Goal: Task Accomplishment & Management: Complete application form

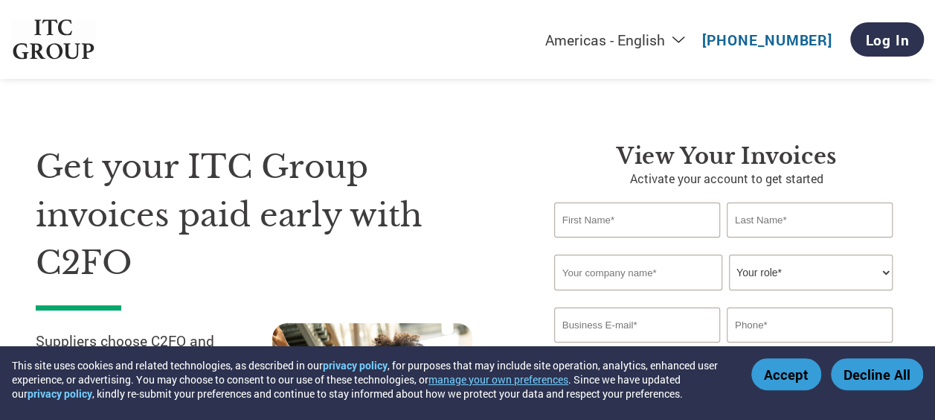
scroll to position [74, 0]
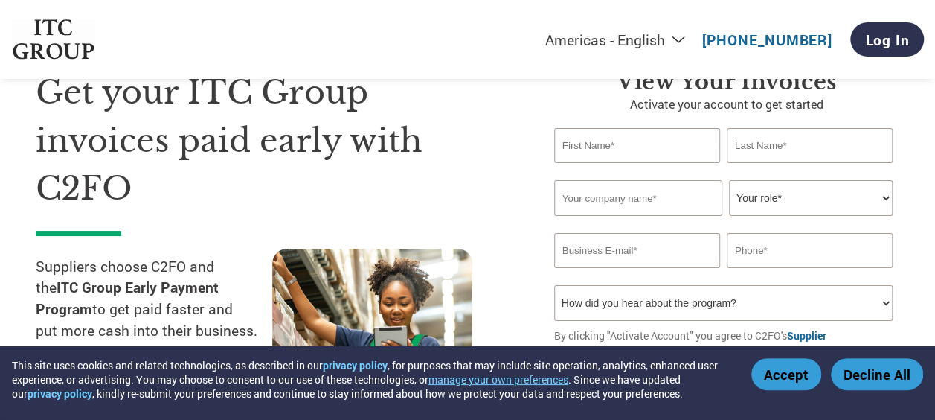
click at [624, 154] on input "text" at bounding box center [637, 145] width 166 height 35
type input "[PERSON_NAME]"
type input "R"
type input "[PERSON_NAME][EMAIL_ADDRESS][PERSON_NAME][DOMAIN_NAME]"
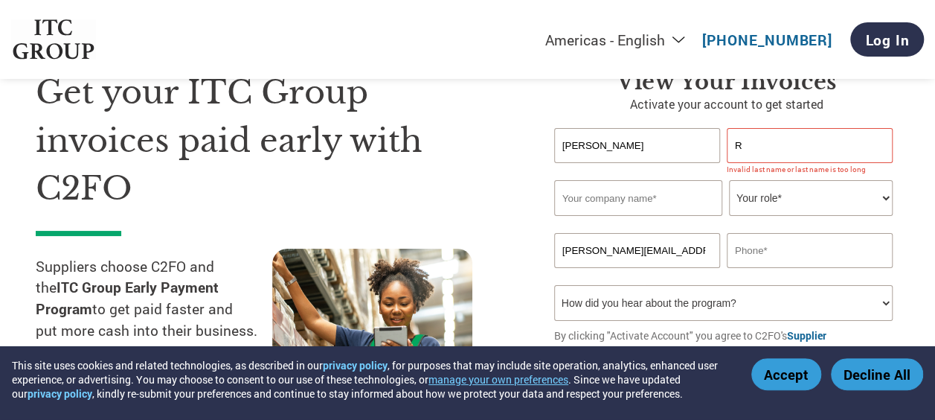
click at [614, 214] on input "text" at bounding box center [638, 198] width 168 height 36
click at [631, 197] on input "text" at bounding box center [638, 198] width 168 height 36
click at [888, 196] on select "Your role* CFO Controller Credit Manager Finance Director Treasurer CEO Preside…" at bounding box center [811, 198] width 164 height 36
select select "OTHER"
click at [729, 181] on select "Your role* CFO Controller Credit Manager Finance Director Treasurer CEO Preside…" at bounding box center [811, 198] width 164 height 36
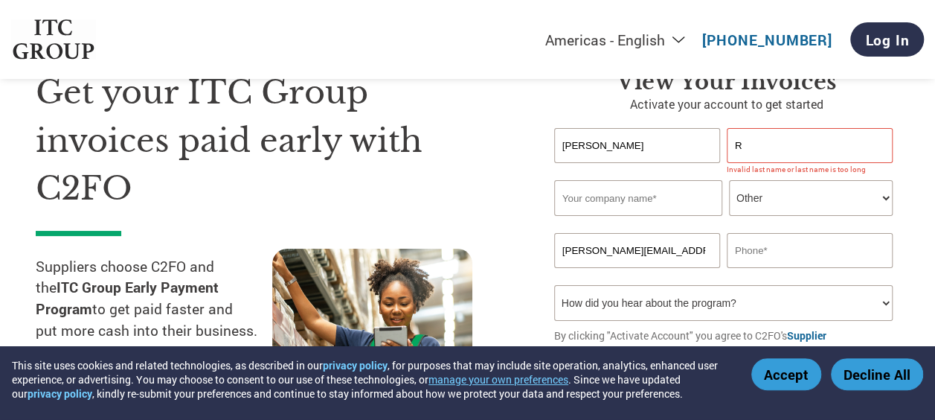
click at [755, 152] on input "R" at bounding box center [810, 145] width 166 height 35
click at [641, 204] on input "text" at bounding box center [638, 198] width 168 height 36
type input "Rossi Gearmotors ([GEOGRAPHIC_DATA]) Pvt Ltd"
type input "9655566325"
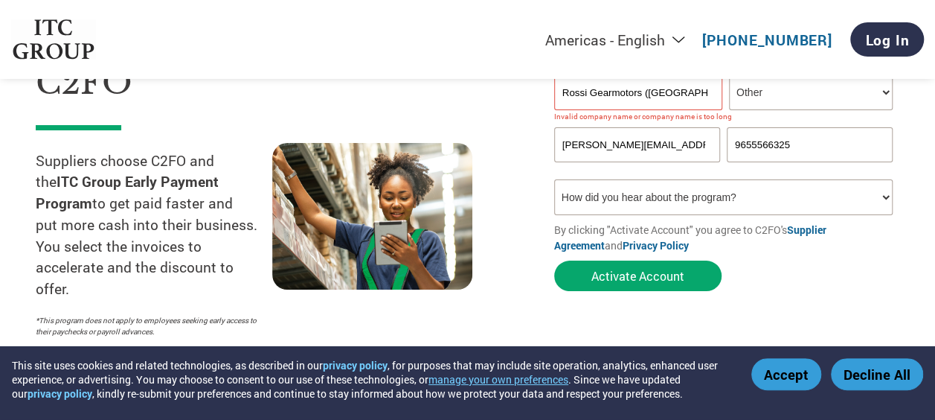
scroll to position [223, 0]
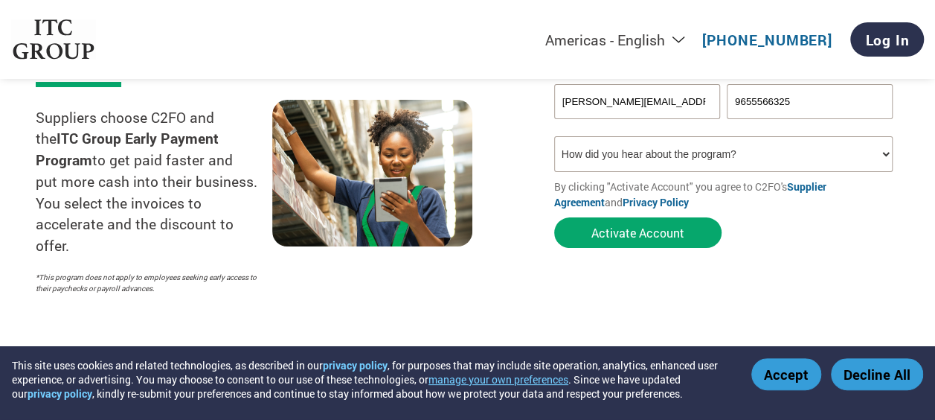
click at [879, 149] on select "How did you hear about the program? Received a letter Email Social Media Online…" at bounding box center [723, 154] width 338 height 36
select select "Email"
click at [554, 138] on select "How did you hear about the program? Received a letter Email Social Media Online…" at bounding box center [723, 154] width 338 height 36
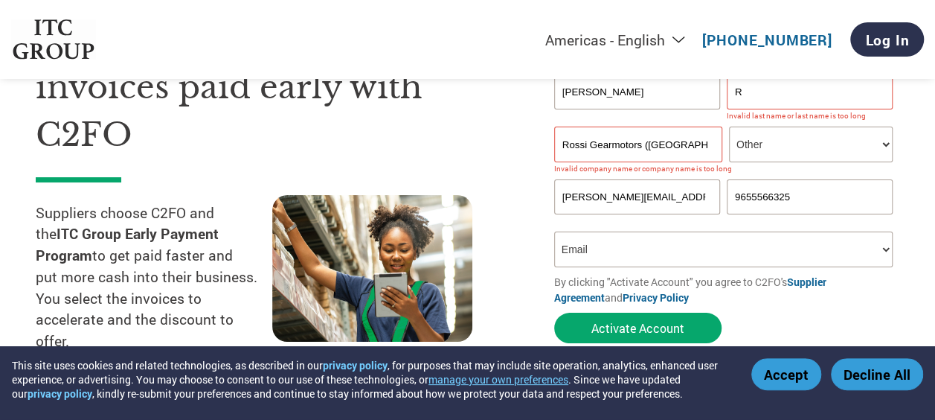
scroll to position [149, 0]
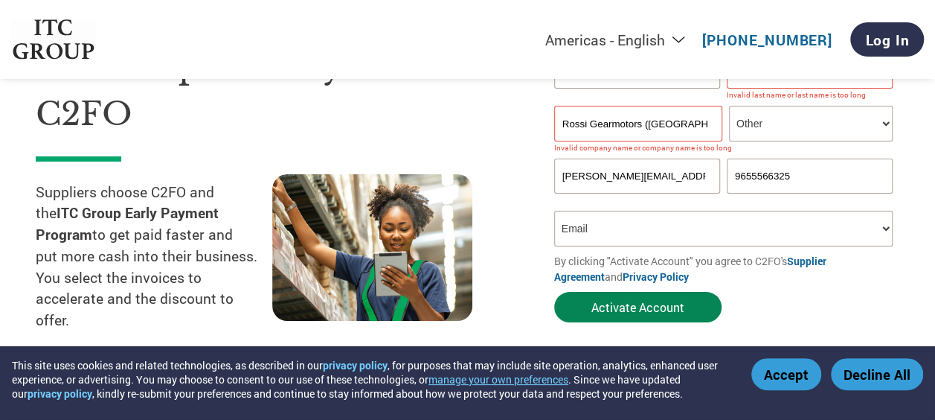
click at [669, 313] on button "Activate Account" at bounding box center [637, 307] width 167 height 30
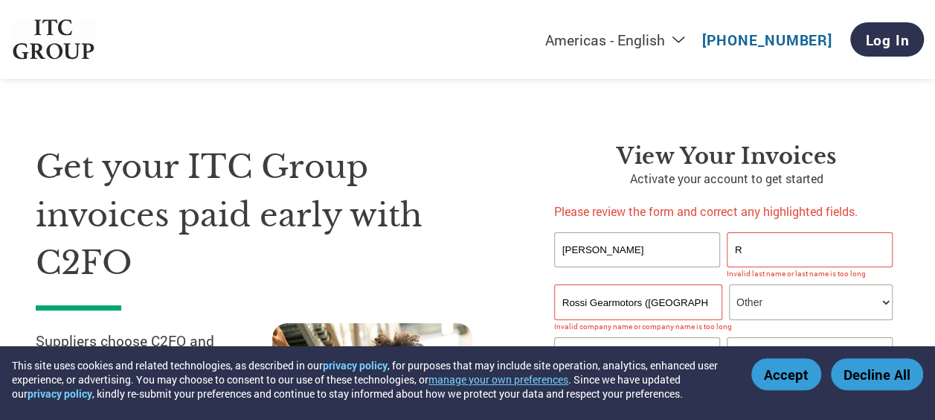
scroll to position [0, 0]
click at [768, 251] on input "R" at bounding box center [810, 249] width 166 height 35
drag, startPoint x: 751, startPoint y: 252, endPoint x: 715, endPoint y: 252, distance: 35.7
click at [715, 252] on div "[PERSON_NAME] R" at bounding box center [726, 249] width 345 height 35
drag, startPoint x: 640, startPoint y: 242, endPoint x: 523, endPoint y: 245, distance: 116.8
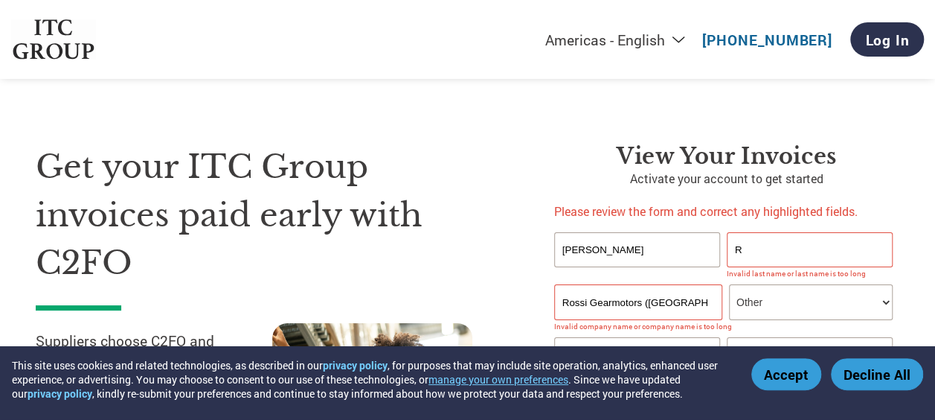
click at [523, 245] on div "Get your ITC Group invoices paid early with C2FO Suppliers choose C2FO and the …" at bounding box center [468, 303] width 864 height 441
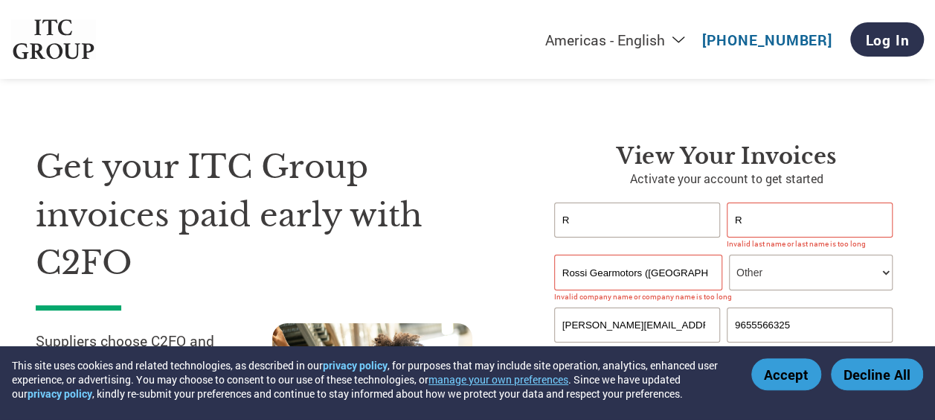
type input "R"
type input "[PERSON_NAME]"
type input "R"
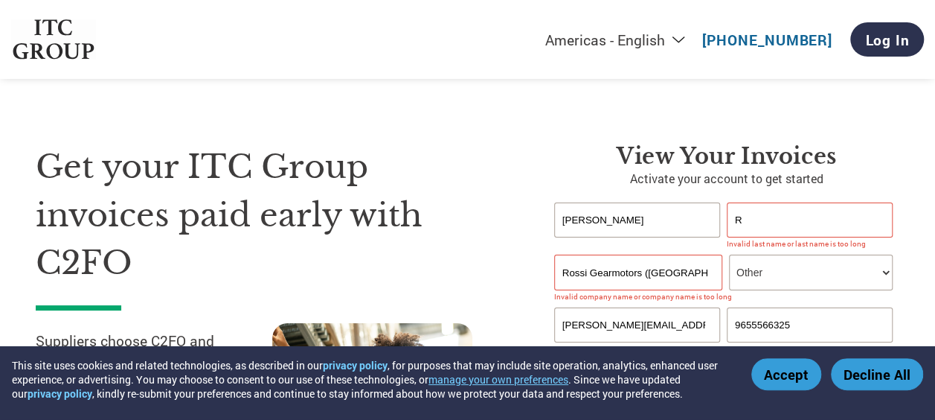
click at [699, 274] on input "Rossi Gearmotors ([GEOGRAPHIC_DATA]) Pvt Ltd" at bounding box center [638, 272] width 168 height 36
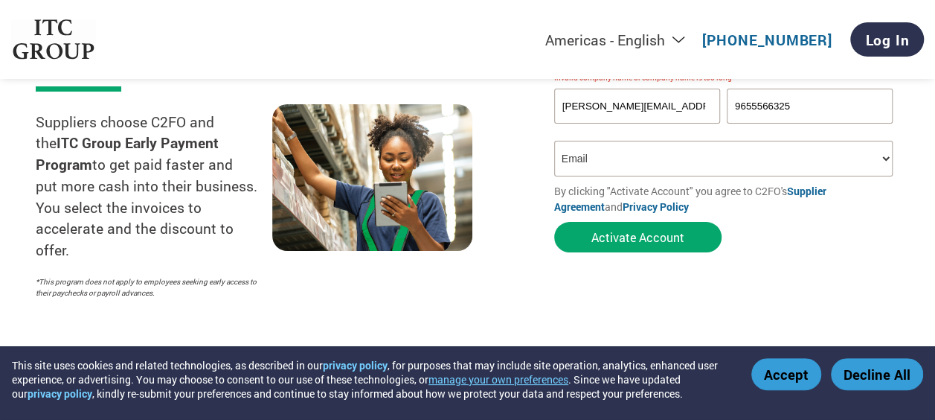
scroll to position [223, 0]
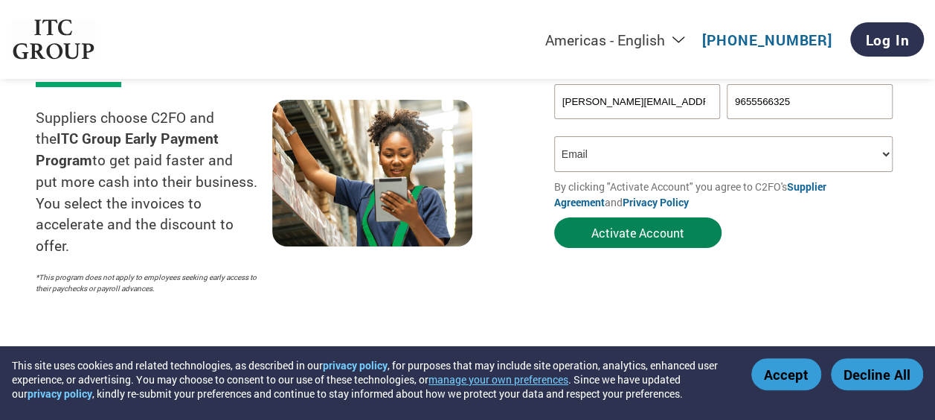
click at [625, 234] on button "Activate Account" at bounding box center [637, 232] width 167 height 30
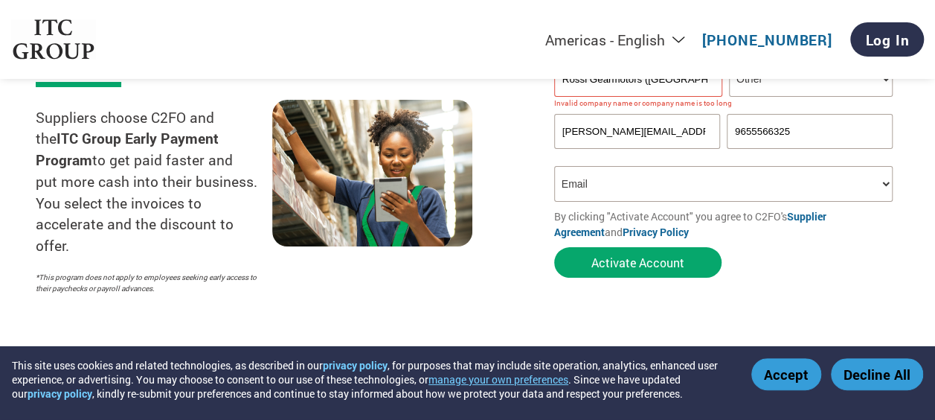
click at [626, 178] on select "How did you hear about the program? Received a letter Email Social Media Online…" at bounding box center [723, 184] width 338 height 36
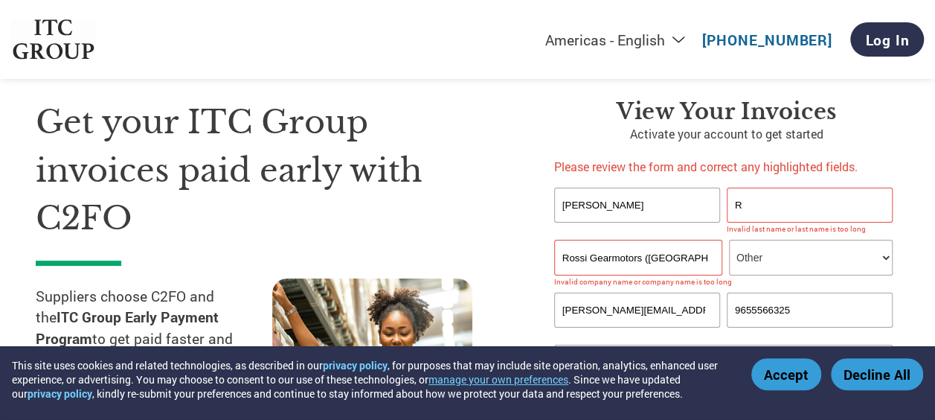
scroll to position [74, 0]
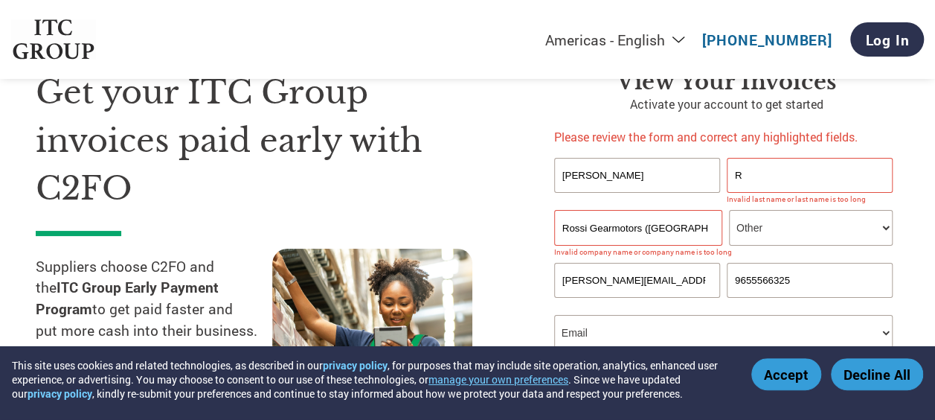
click at [693, 235] on input "Rossi Gearmotors ([GEOGRAPHIC_DATA]) Pvt Ltd" at bounding box center [638, 228] width 168 height 36
drag, startPoint x: 716, startPoint y: 225, endPoint x: 696, endPoint y: 272, distance: 51.4
click at [696, 272] on form "[PERSON_NAME] first name or first name is too long Invalid last name or last na…" at bounding box center [726, 296] width 345 height 276
click at [783, 167] on input "R" at bounding box center [810, 175] width 166 height 35
click at [628, 237] on input "Rossi Gearmotors ([GEOGRAPHIC_DATA]) Pvt Ltd" at bounding box center [638, 228] width 168 height 36
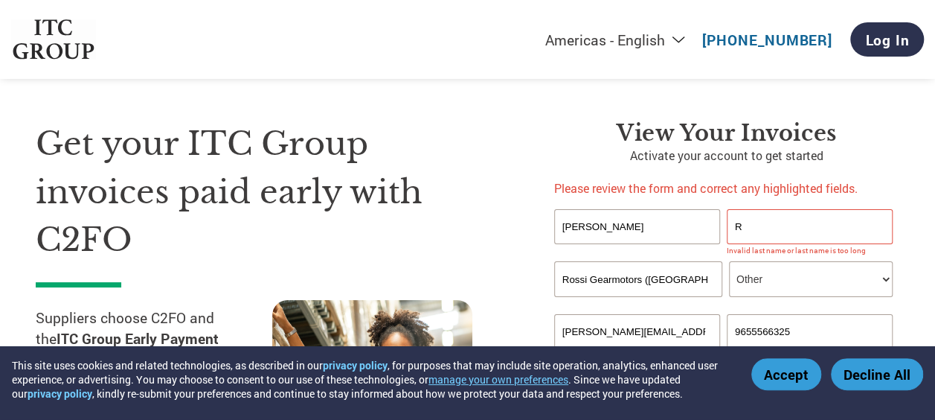
scroll to position [0, 0]
